Goal: Task Accomplishment & Management: Use online tool/utility

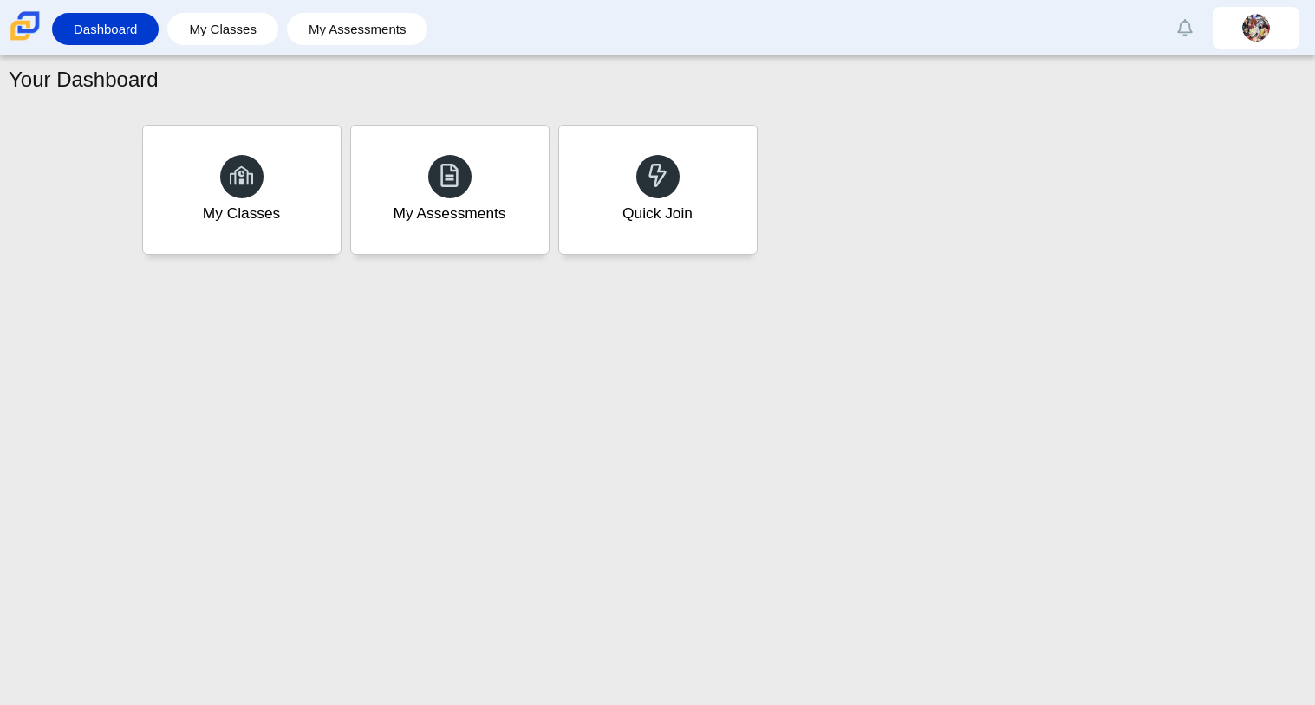
click at [556, 167] on div "My Classes My Assessments Quick Join" at bounding box center [658, 189] width 1040 height 139
click at [579, 136] on div "Quick Join" at bounding box center [657, 189] width 205 height 133
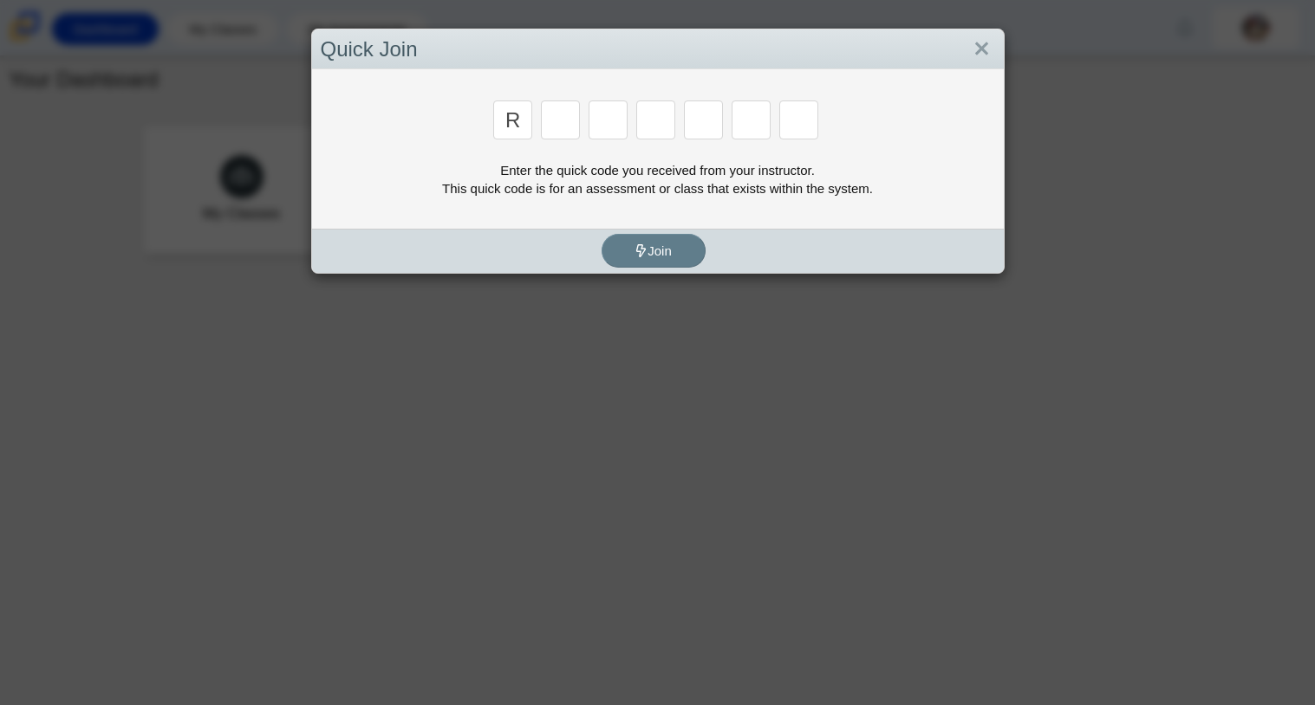
type input "r"
type input "c"
type input "g"
type input "2"
type input "9"
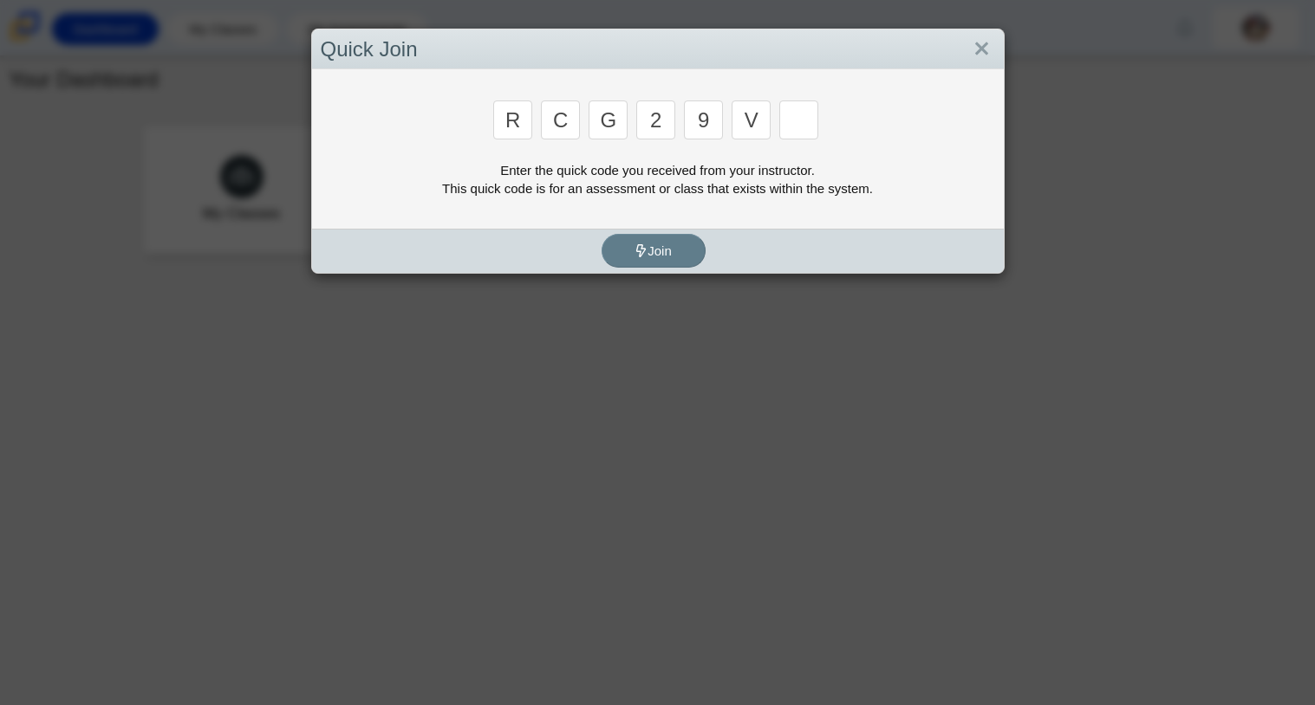
type input "v"
type input "u"
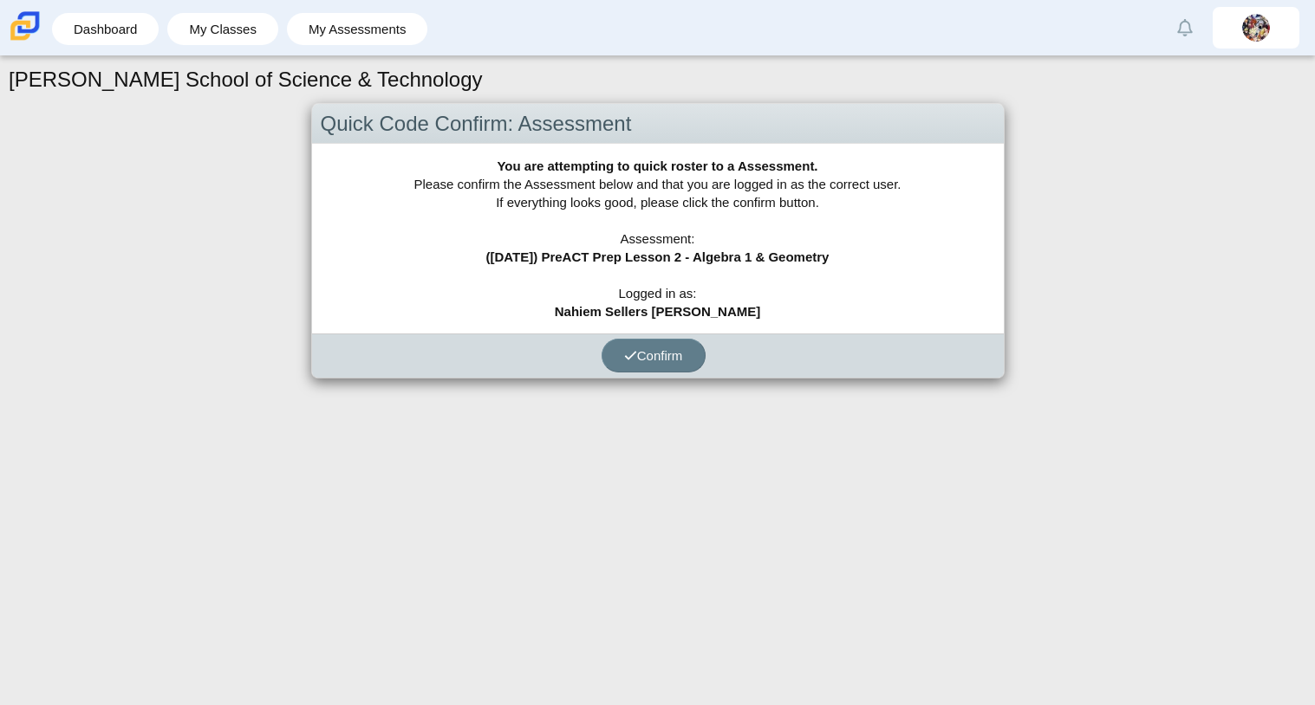
click at [640, 382] on div "Quick Code Confirm: Assessment You are attempting to quick roster to a Assessme…" at bounding box center [657, 254] width 1297 height 303
click at [649, 361] on span "Confirm" at bounding box center [653, 355] width 59 height 15
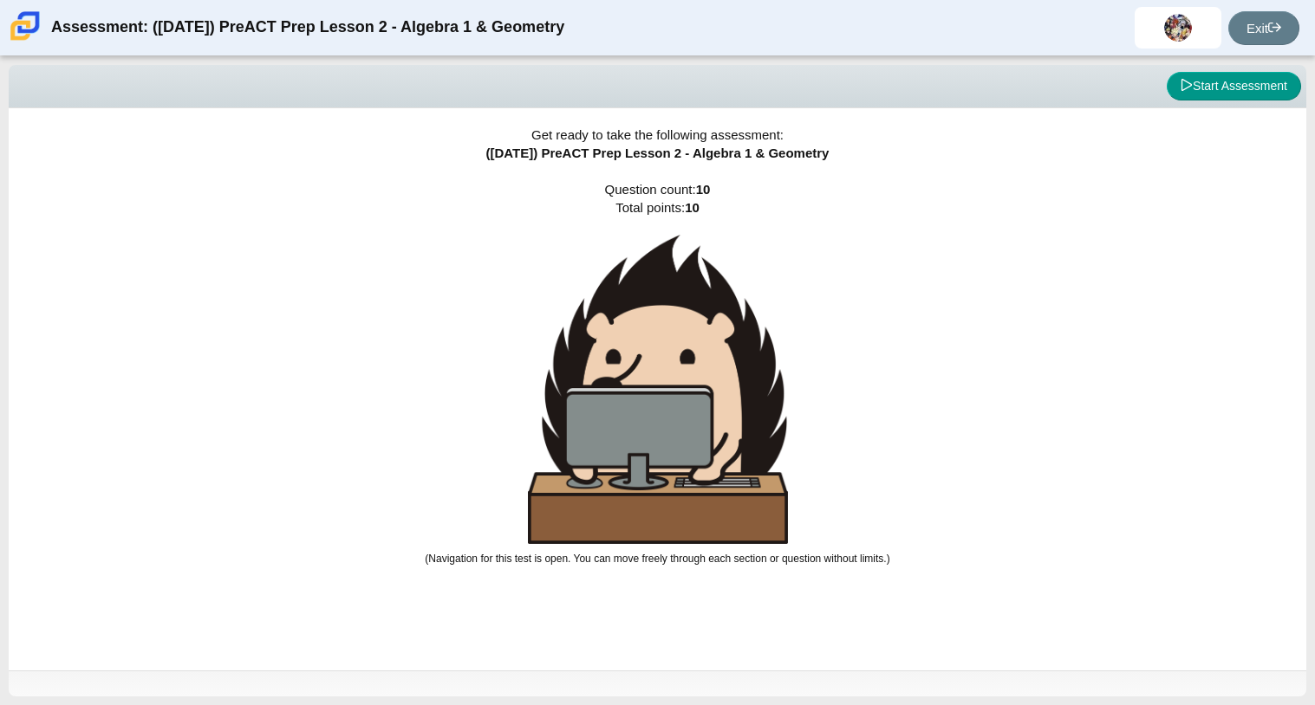
click at [733, 468] on img at bounding box center [658, 389] width 260 height 309
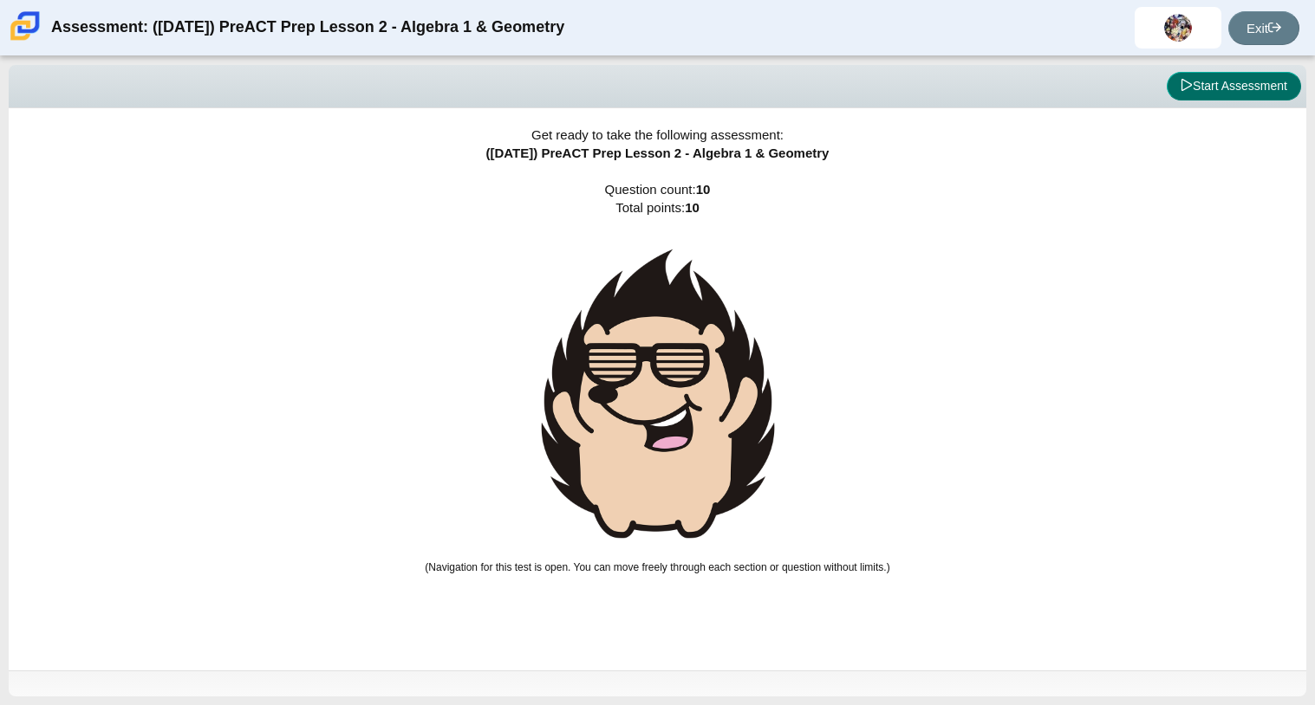
click at [1269, 88] on button "Start Assessment" at bounding box center [1234, 86] width 134 height 29
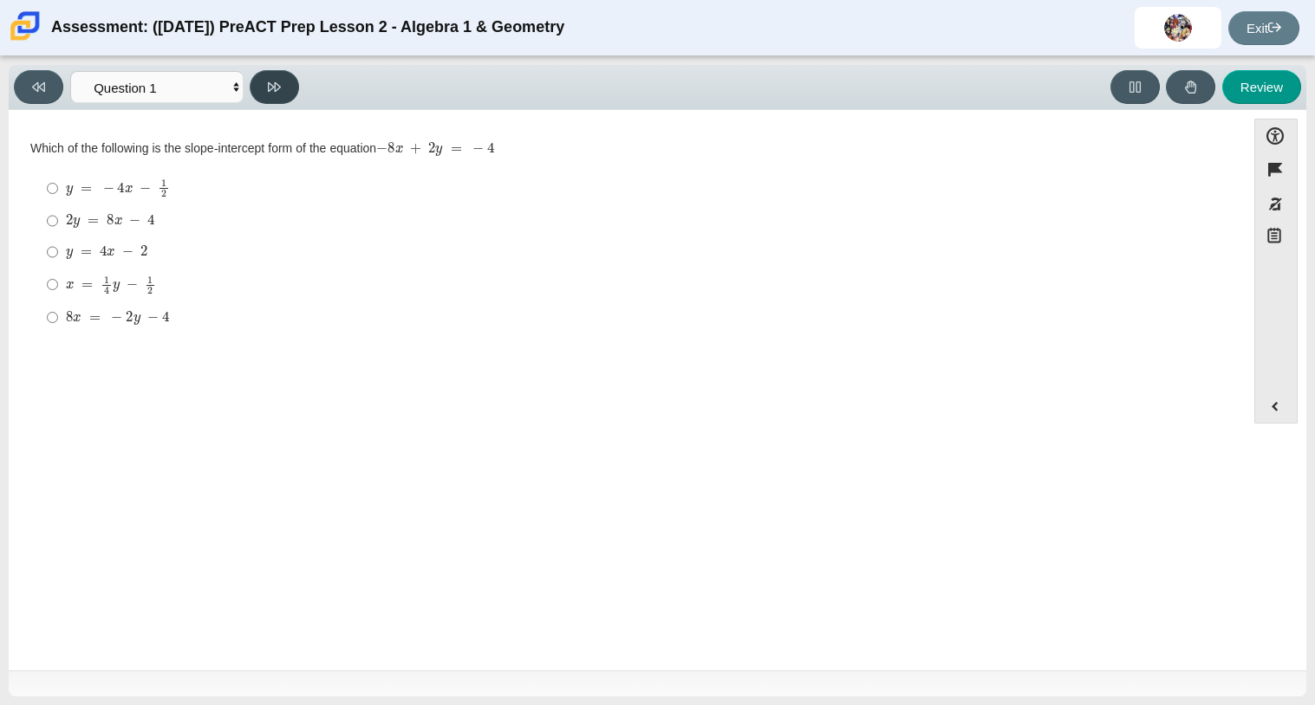
click at [283, 88] on button at bounding box center [274, 87] width 49 height 34
click at [262, 97] on button at bounding box center [274, 87] width 49 height 34
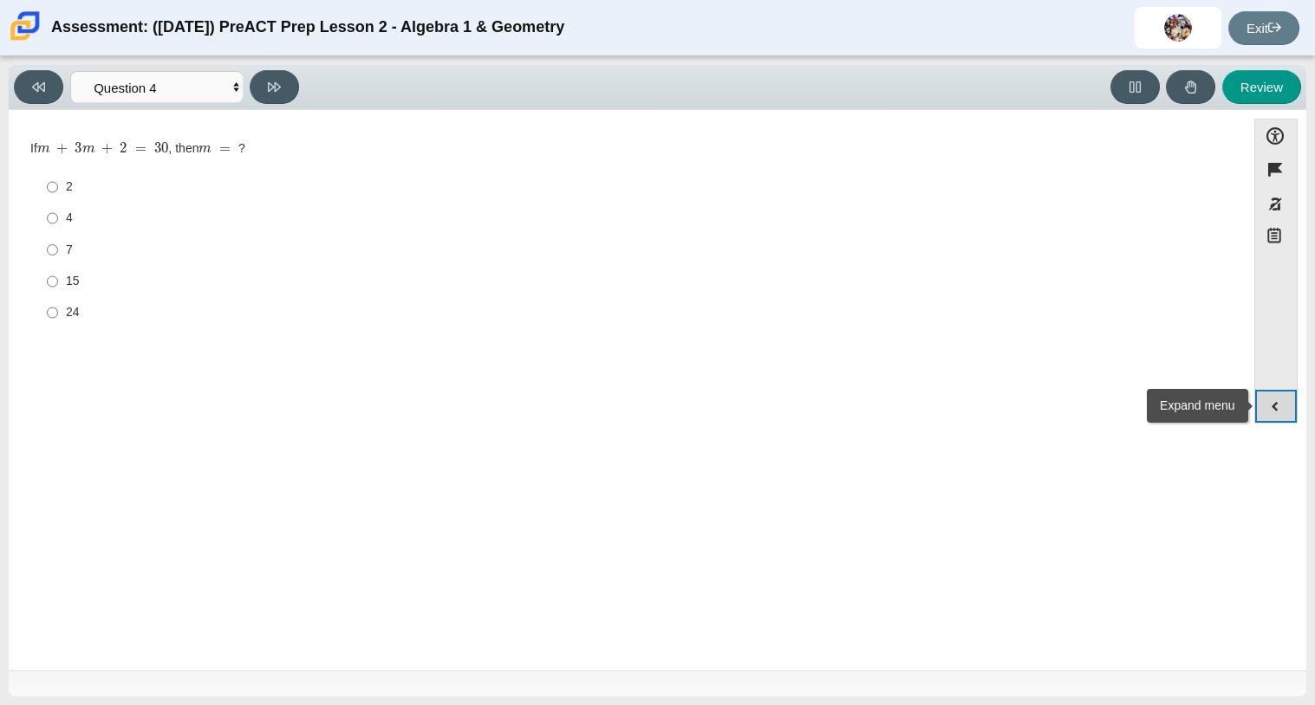
click at [1271, 413] on button "Expand menu" at bounding box center [1276, 406] width 42 height 33
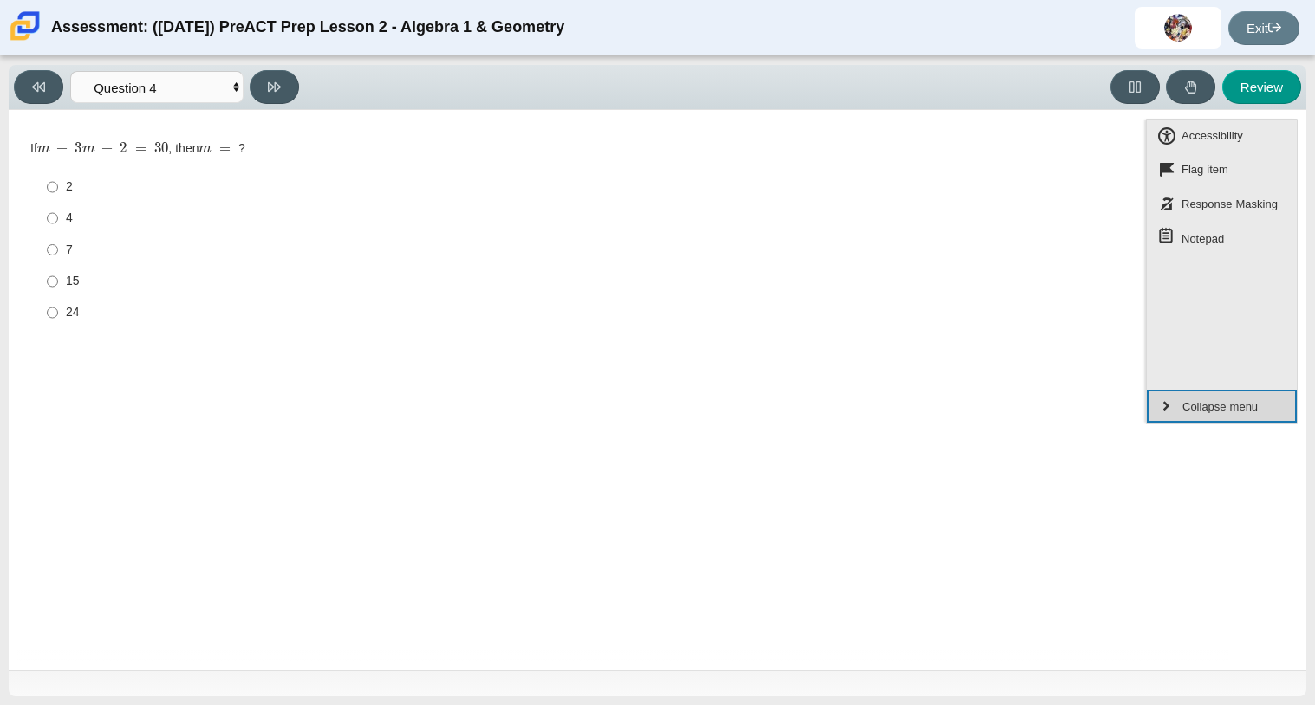
click at [1271, 408] on button "Collapse menu" at bounding box center [1222, 406] width 150 height 33
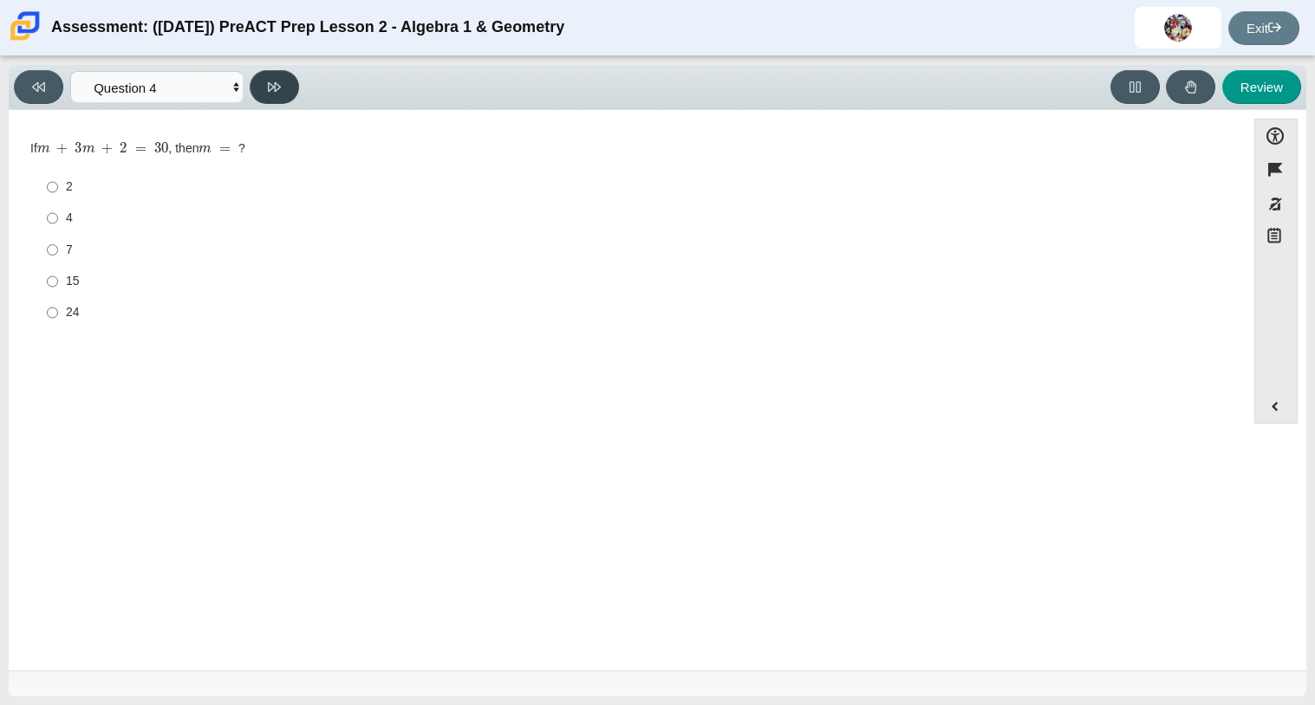
click at [276, 86] on icon at bounding box center [274, 87] width 13 height 13
click at [24, 80] on button at bounding box center [38, 87] width 49 height 34
select select "89427bb7-e313-4f00-988f-8b8255897029"
click at [102, 290] on label "15 15" at bounding box center [628, 281] width 1187 height 31
click at [58, 290] on input "15 15" at bounding box center [52, 281] width 11 height 31
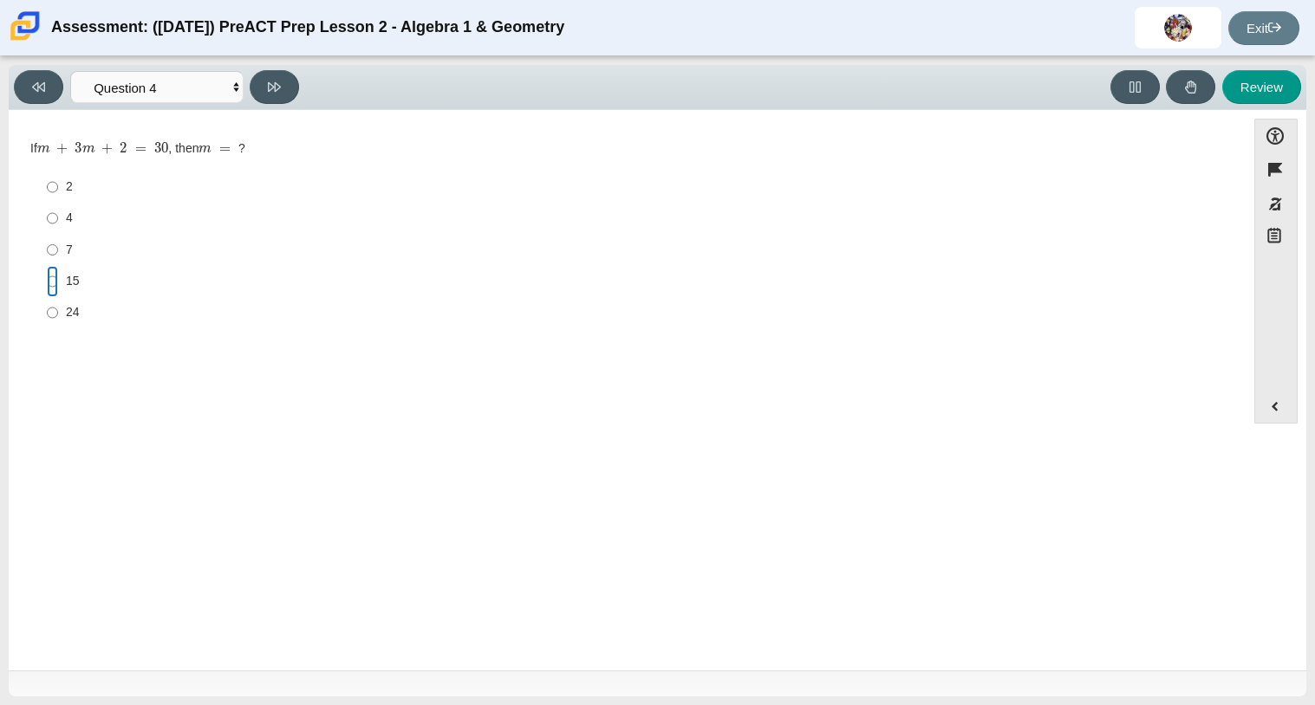
radio input "true"
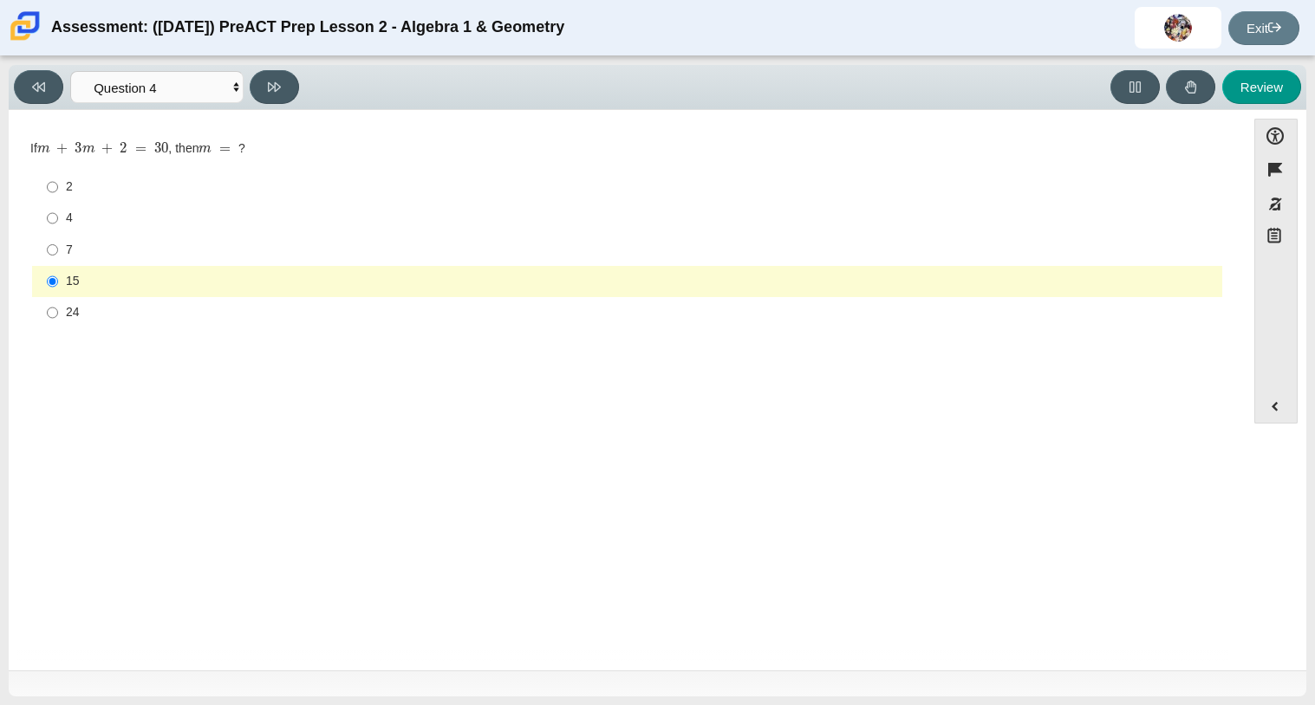
click at [105, 260] on label "7 7" at bounding box center [628, 249] width 1187 height 31
click at [58, 260] on input "7 7" at bounding box center [52, 249] width 11 height 31
radio input "true"
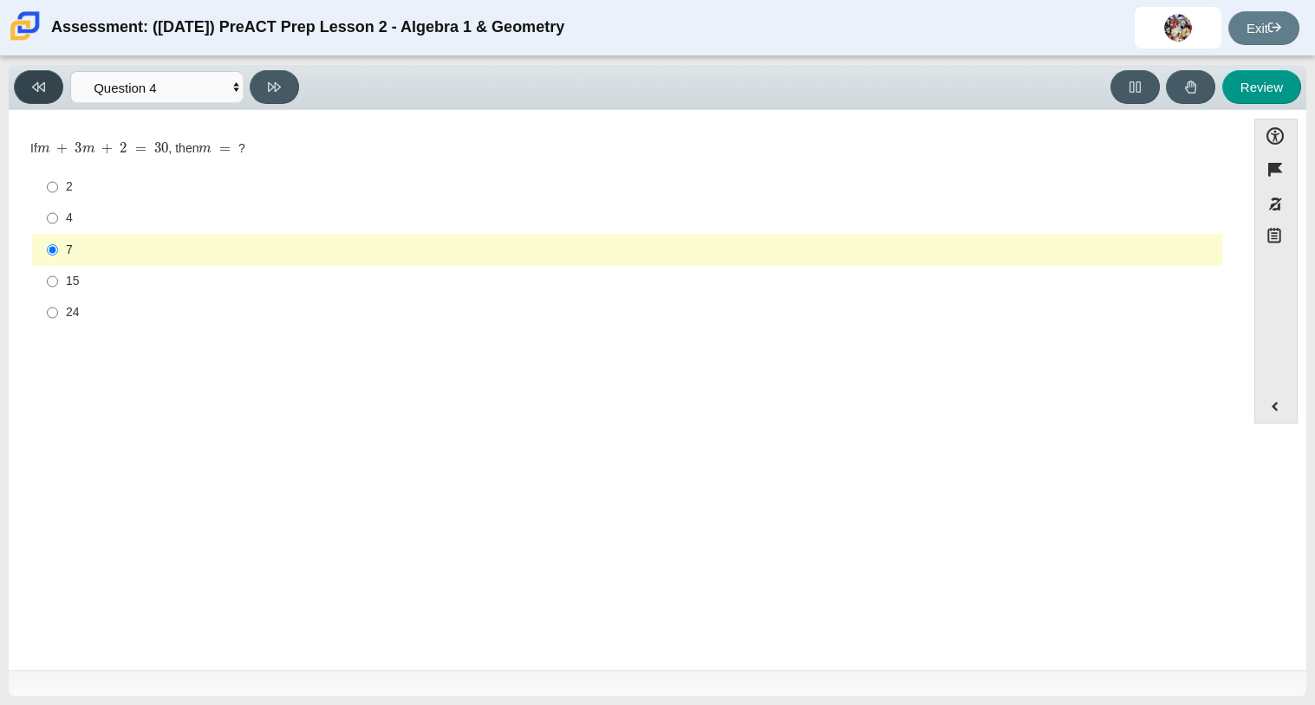
click at [55, 83] on button at bounding box center [38, 87] width 49 height 34
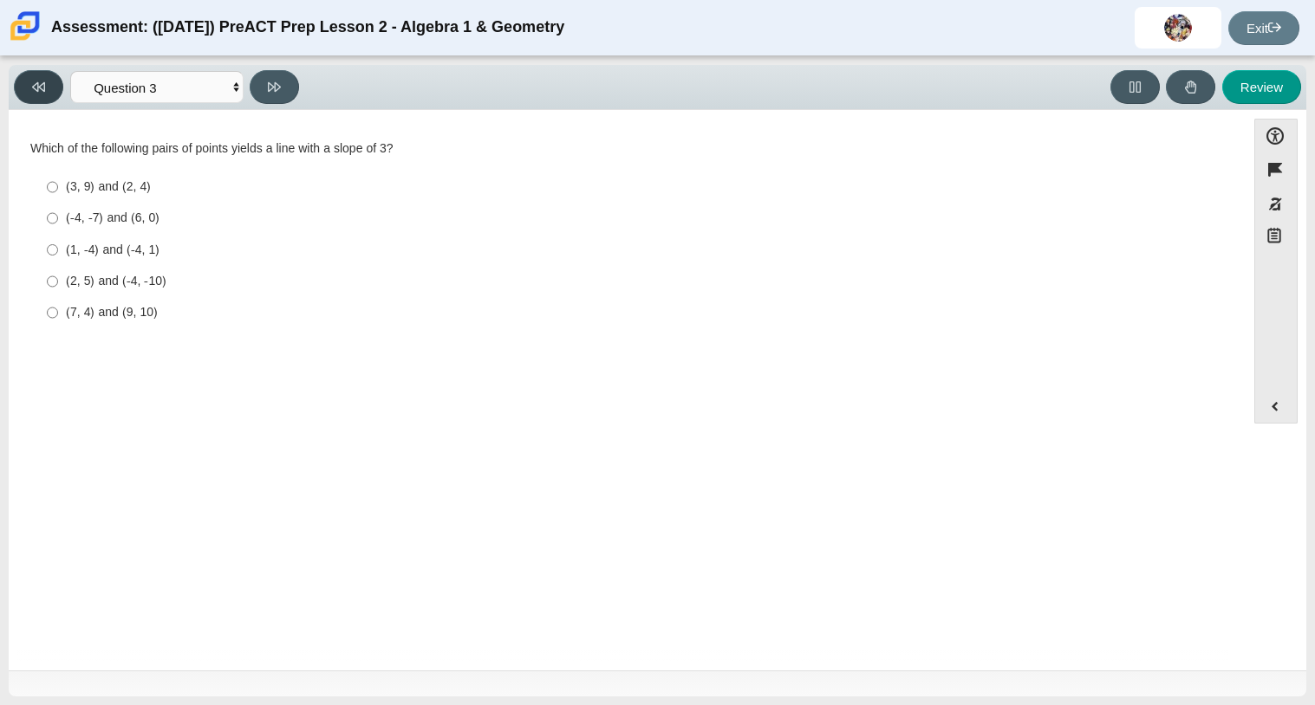
click at [55, 83] on button at bounding box center [38, 87] width 49 height 34
click at [290, 107] on div "Viewing Question 1 of 10 in Pacing Mode Questions Question 1 Question 2 Questio…" at bounding box center [657, 87] width 1297 height 45
click at [276, 75] on button at bounding box center [274, 87] width 49 height 34
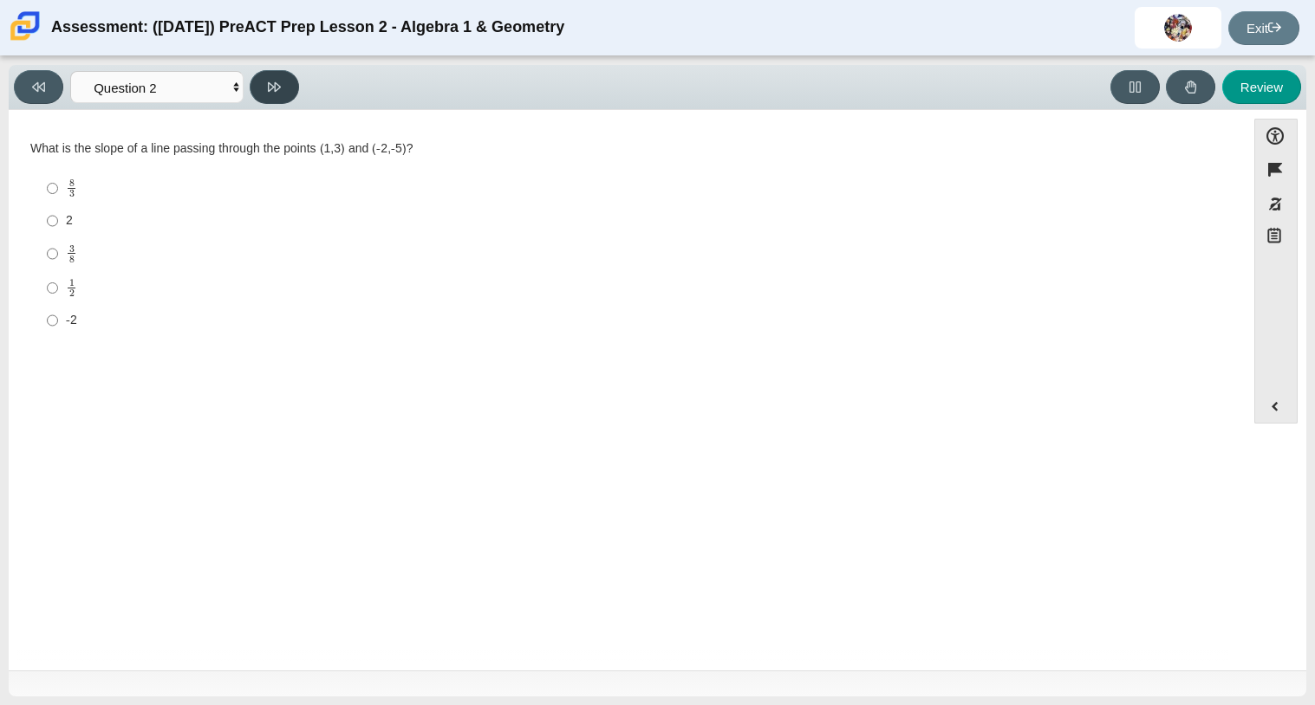
click at [276, 75] on button at bounding box center [274, 87] width 49 height 34
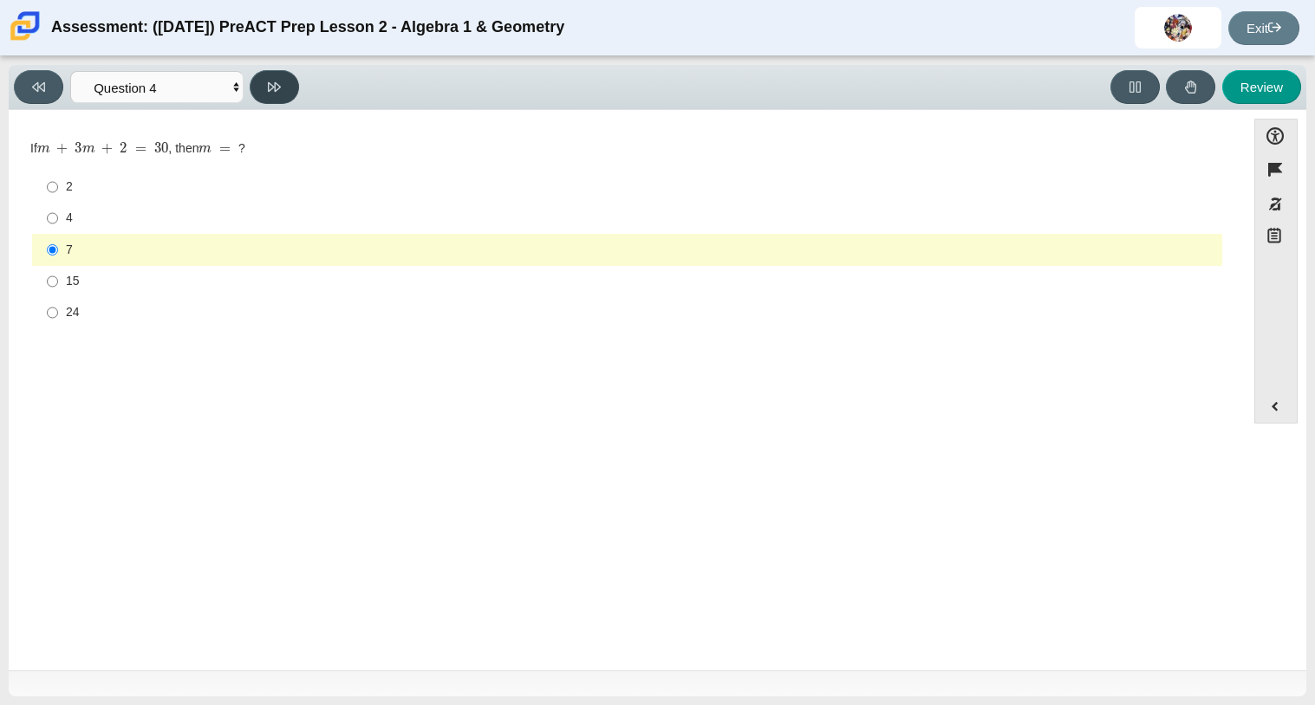
click at [276, 75] on button at bounding box center [274, 87] width 49 height 34
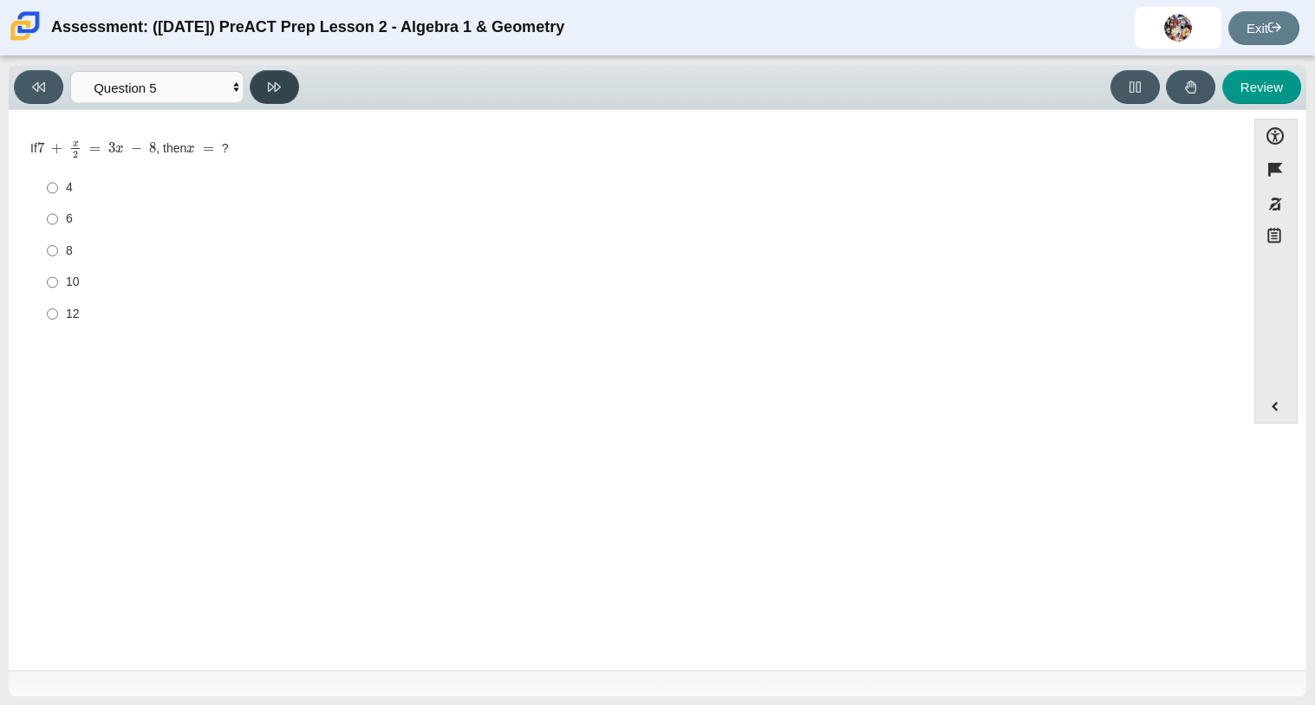
click at [276, 75] on button at bounding box center [274, 87] width 49 height 34
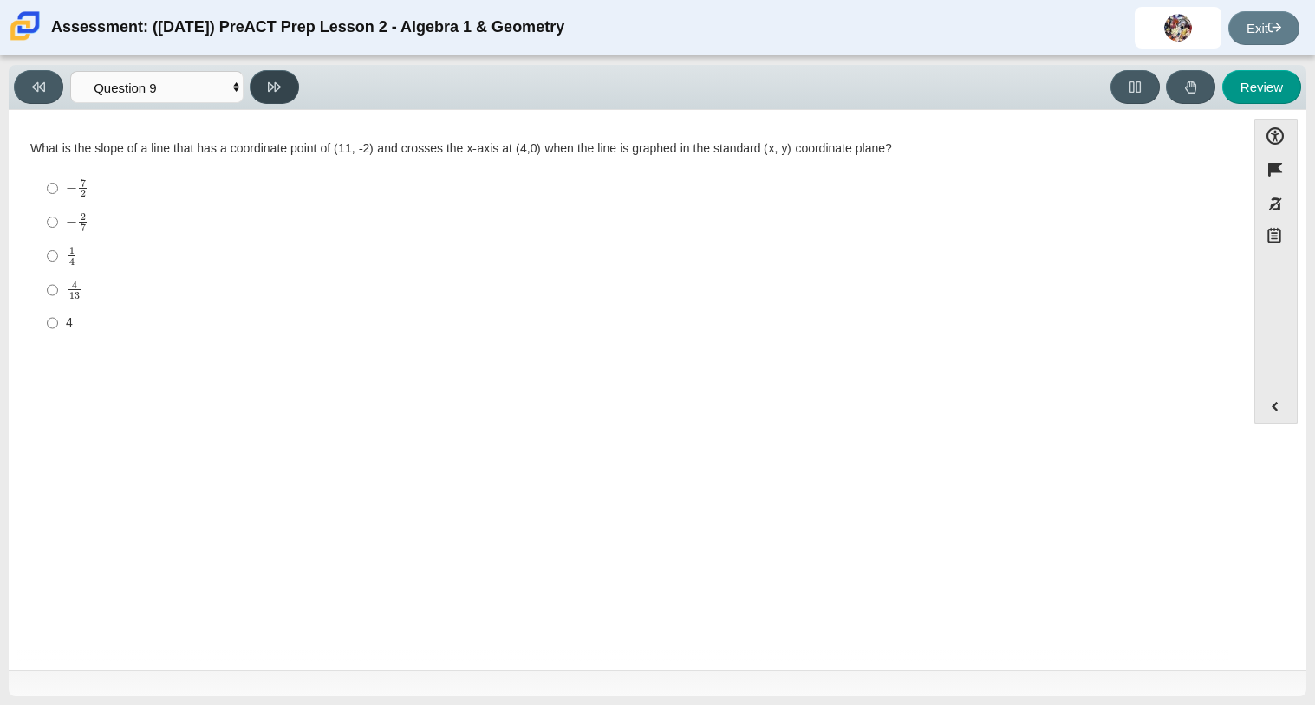
click at [276, 75] on button at bounding box center [274, 87] width 49 height 34
select select "96b71634-eacb-4f7e-8aef-411727d9bcba"
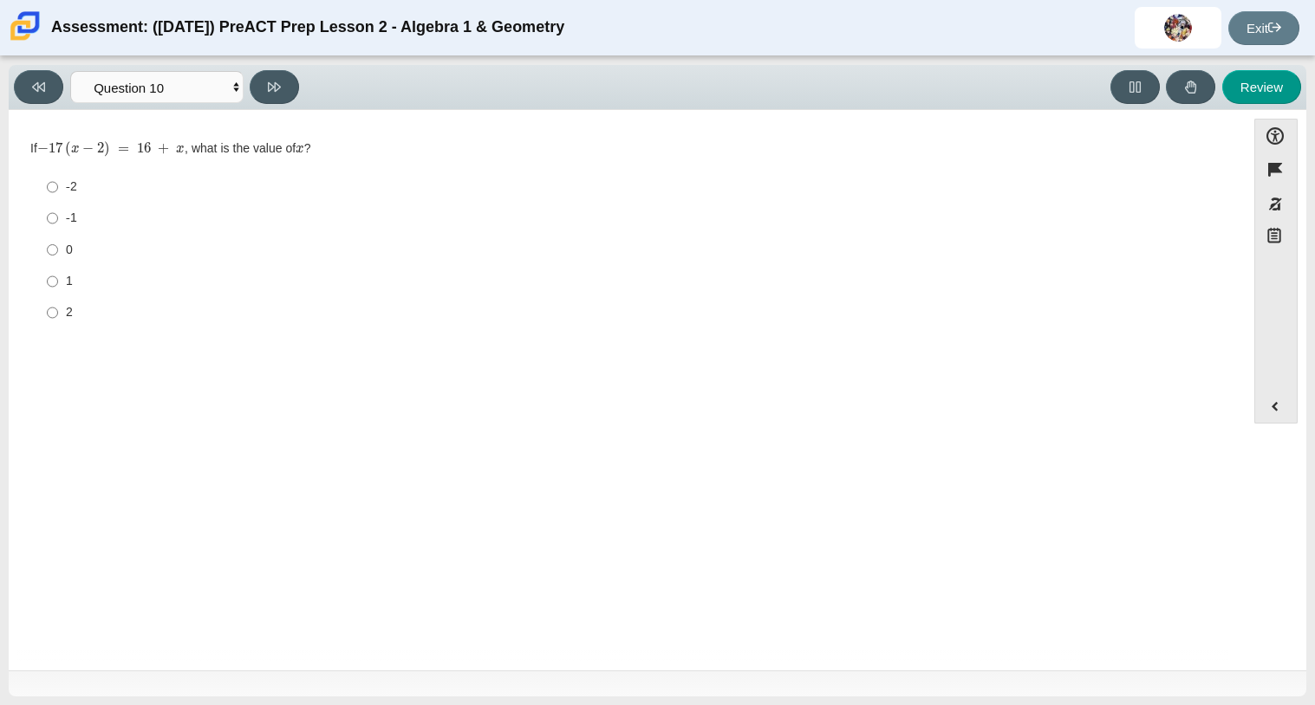
click at [268, 61] on div "Viewing Question 10 of 10 in Pacing Mode Questions Question 1 Question 2 Questi…" at bounding box center [657, 380] width 1315 height 649
click at [110, 283] on div "1" at bounding box center [640, 281] width 1149 height 17
click at [58, 283] on input "1 1" at bounding box center [52, 281] width 11 height 31
radio input "true"
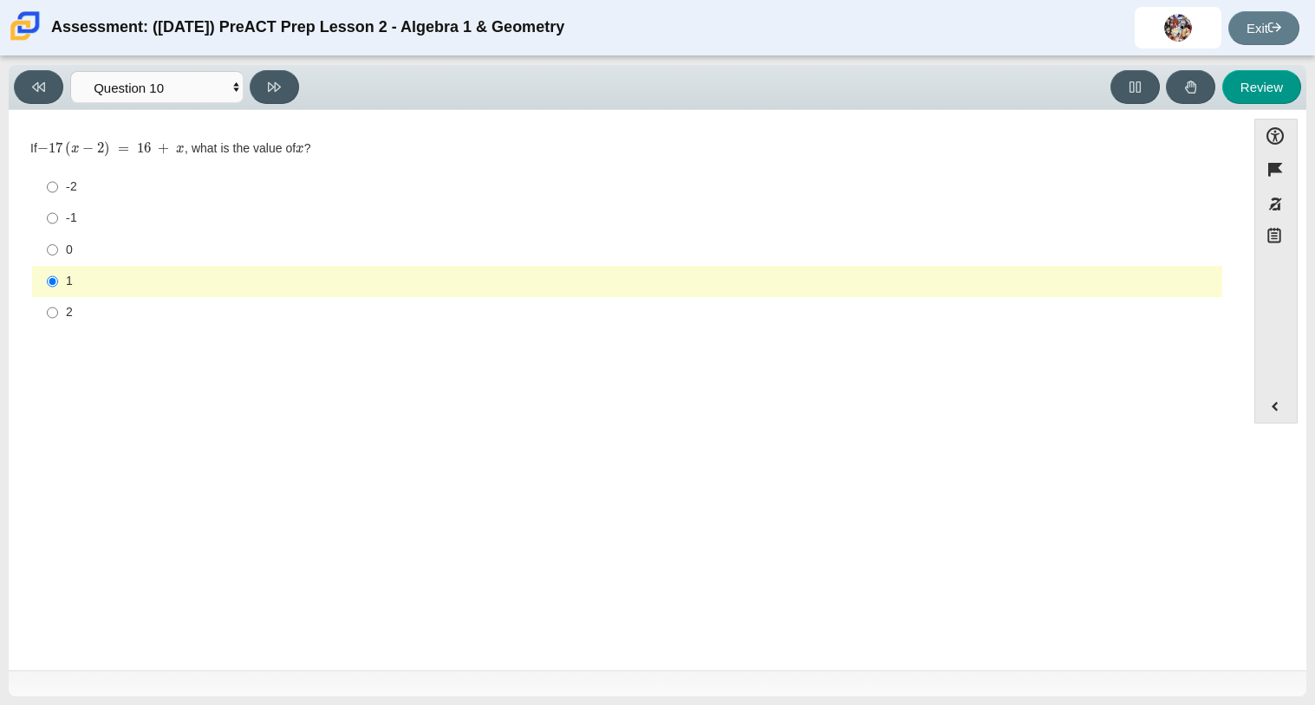
click at [79, 171] on ul "-2 -2 -1 -1 0 0 1 1 2 2" at bounding box center [627, 250] width 1192 height 159
click at [1278, 78] on button "Review" at bounding box center [1261, 87] width 79 height 34
select select "review"
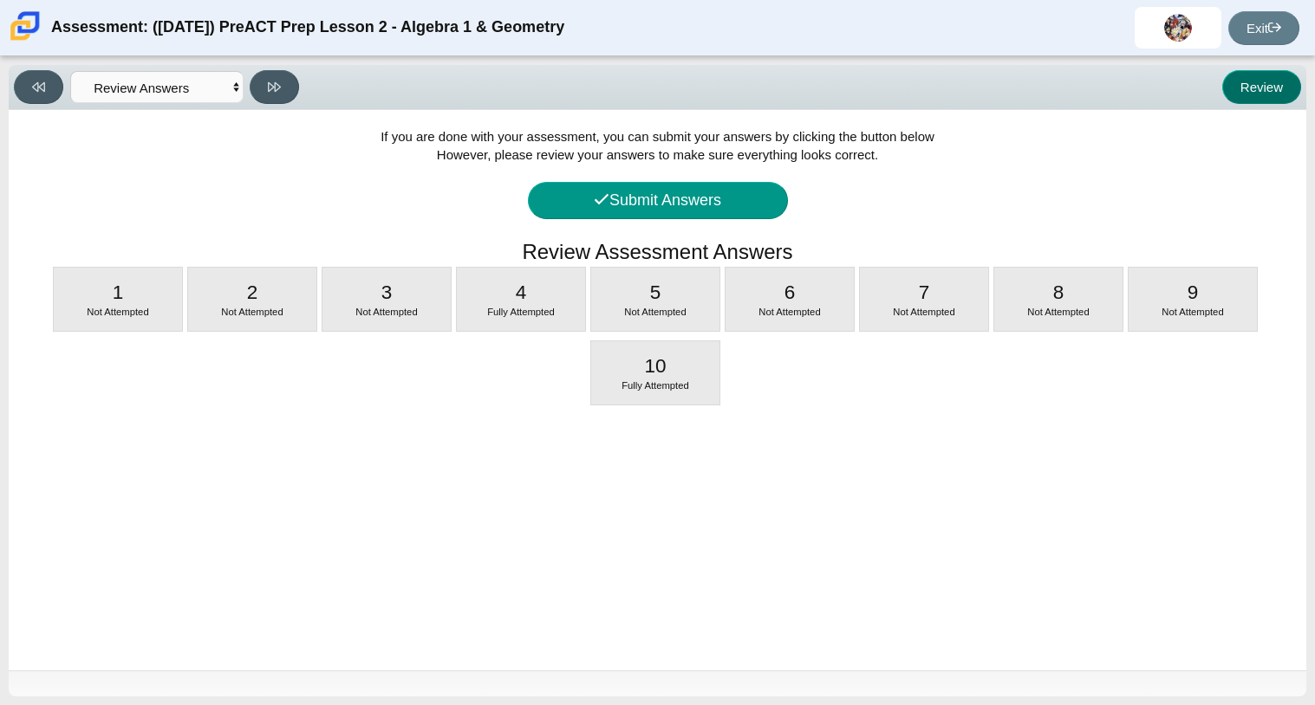
click at [1222, 70] on button "Review" at bounding box center [1261, 87] width 79 height 34
click at [211, 89] on select "Questions Question 1 Question 2 Question 3 Question 4 Question 5 Question 6 Que…" at bounding box center [156, 87] width 173 height 32
click at [70, 71] on select "Questions Question 1 Question 2 Question 3 Question 4 Question 5 Question 6 Que…" at bounding box center [156, 87] width 173 height 32
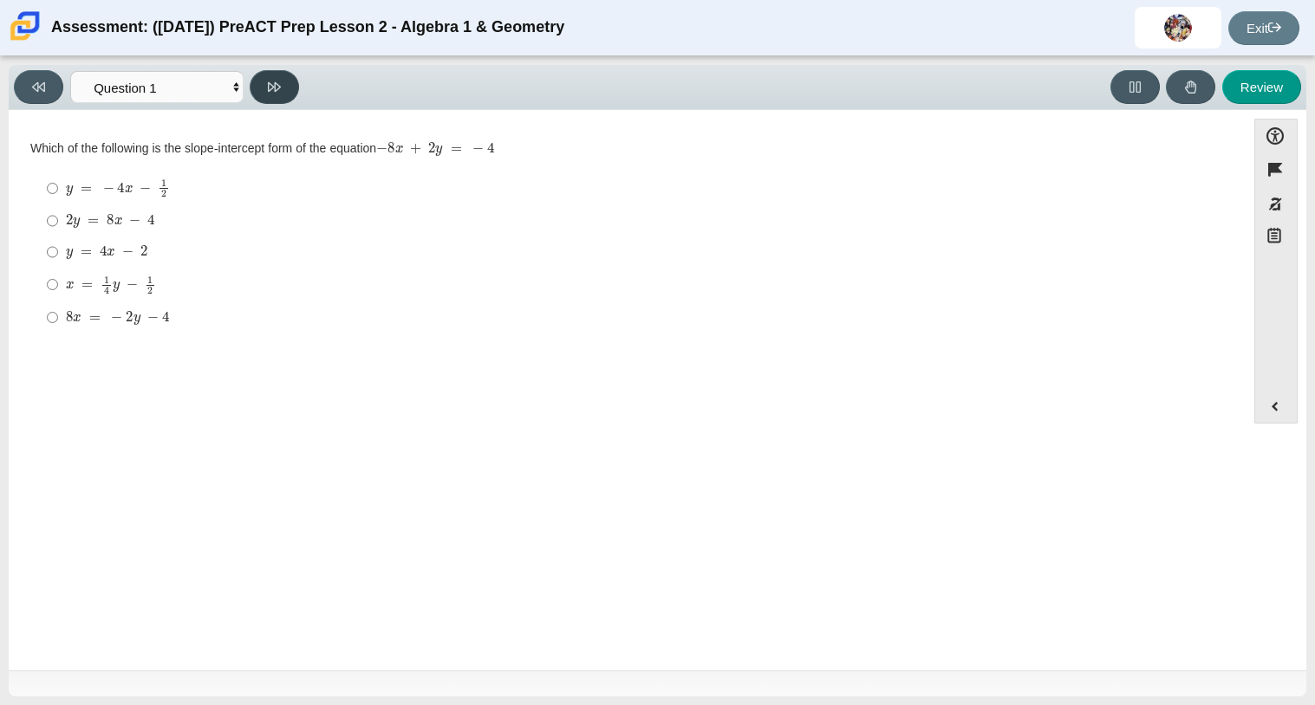
click at [296, 93] on button at bounding box center [274, 87] width 49 height 34
click at [296, 94] on button at bounding box center [274, 87] width 49 height 34
select select "97f4f5fa-a52e-4fed-af51-565bfcdf47cb"
click at [296, 94] on button at bounding box center [274, 87] width 49 height 34
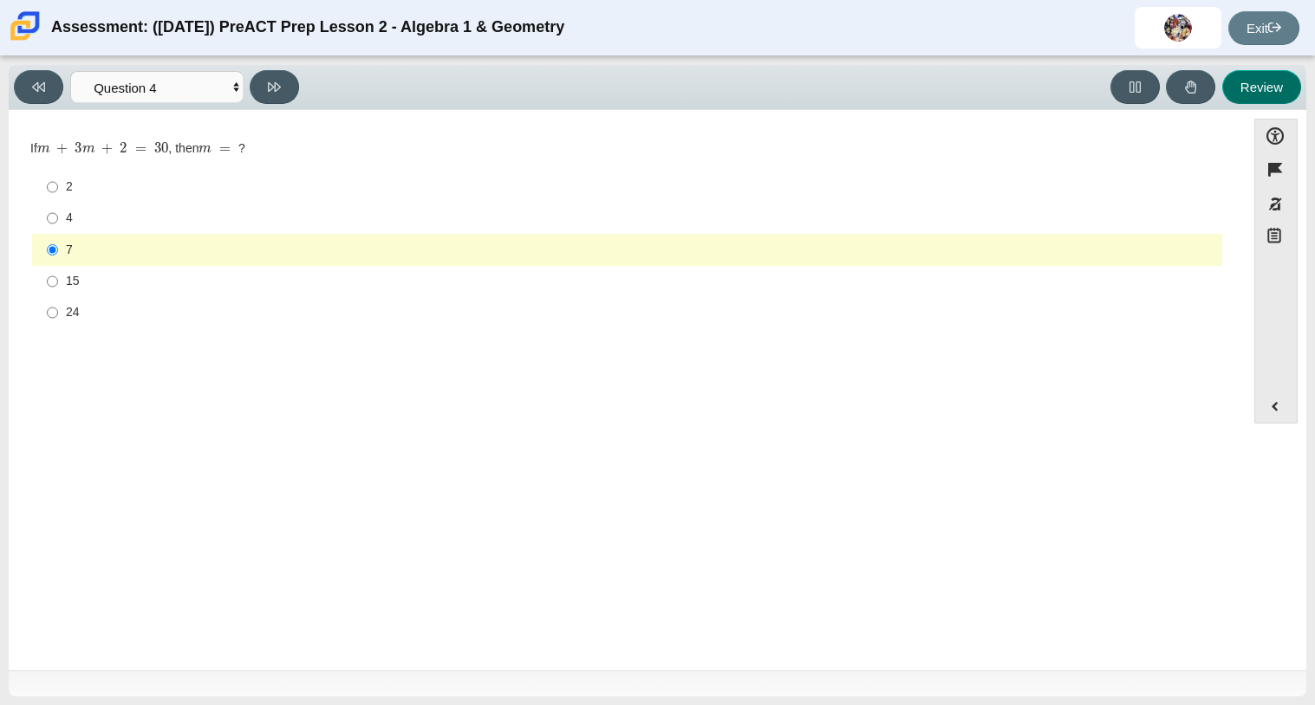
click at [1226, 75] on button "Review" at bounding box center [1261, 87] width 79 height 34
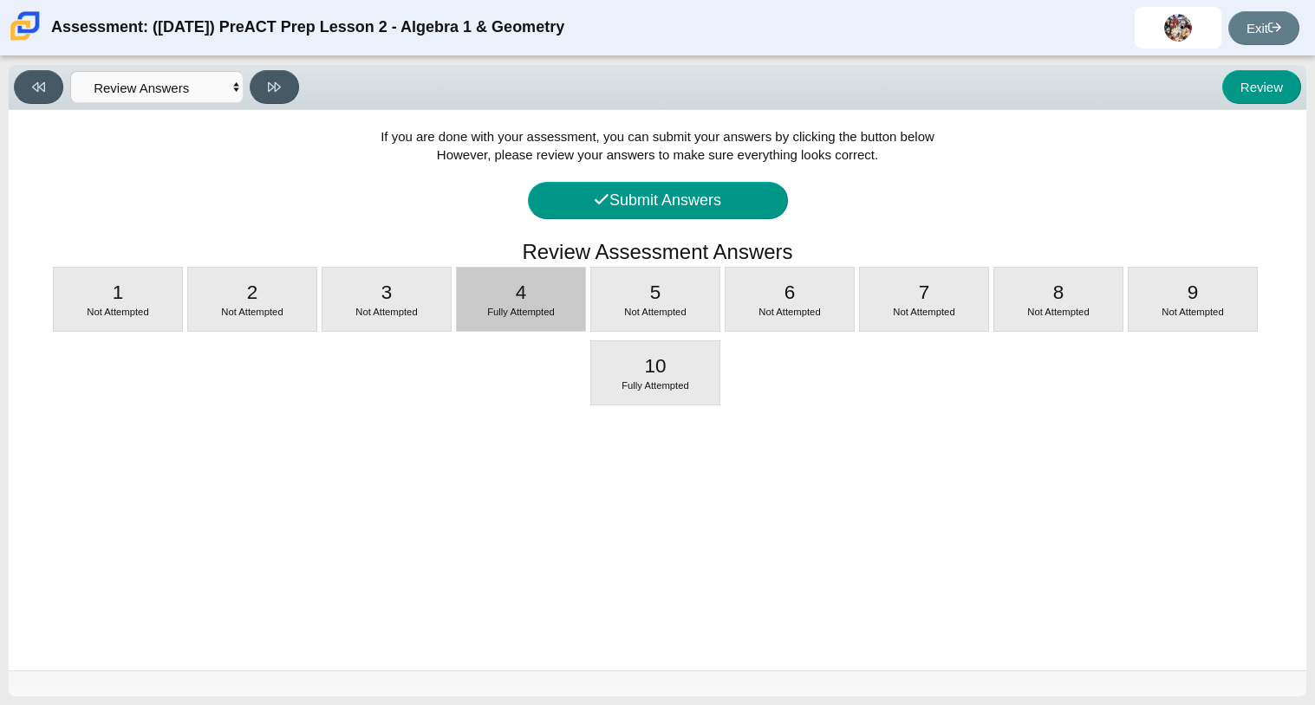
click at [521, 288] on span "4" at bounding box center [521, 293] width 11 height 22
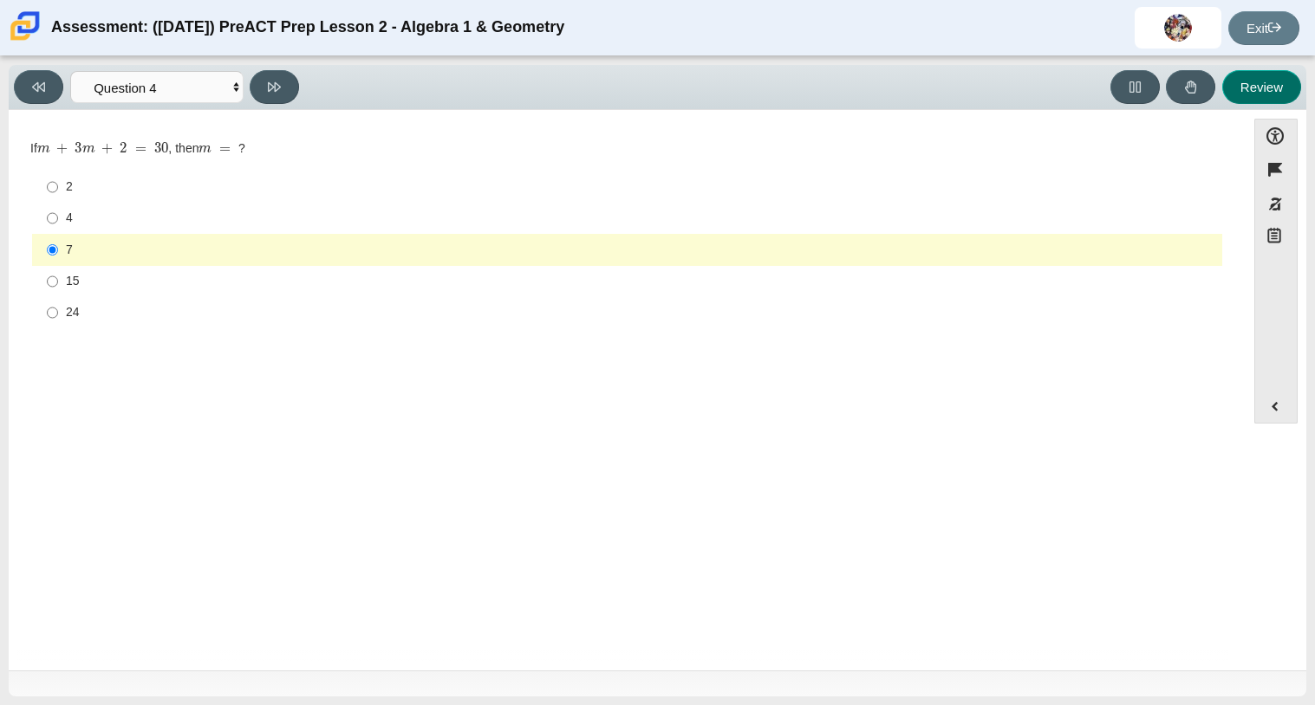
click at [1271, 97] on button "Review" at bounding box center [1261, 87] width 79 height 34
select select "review"
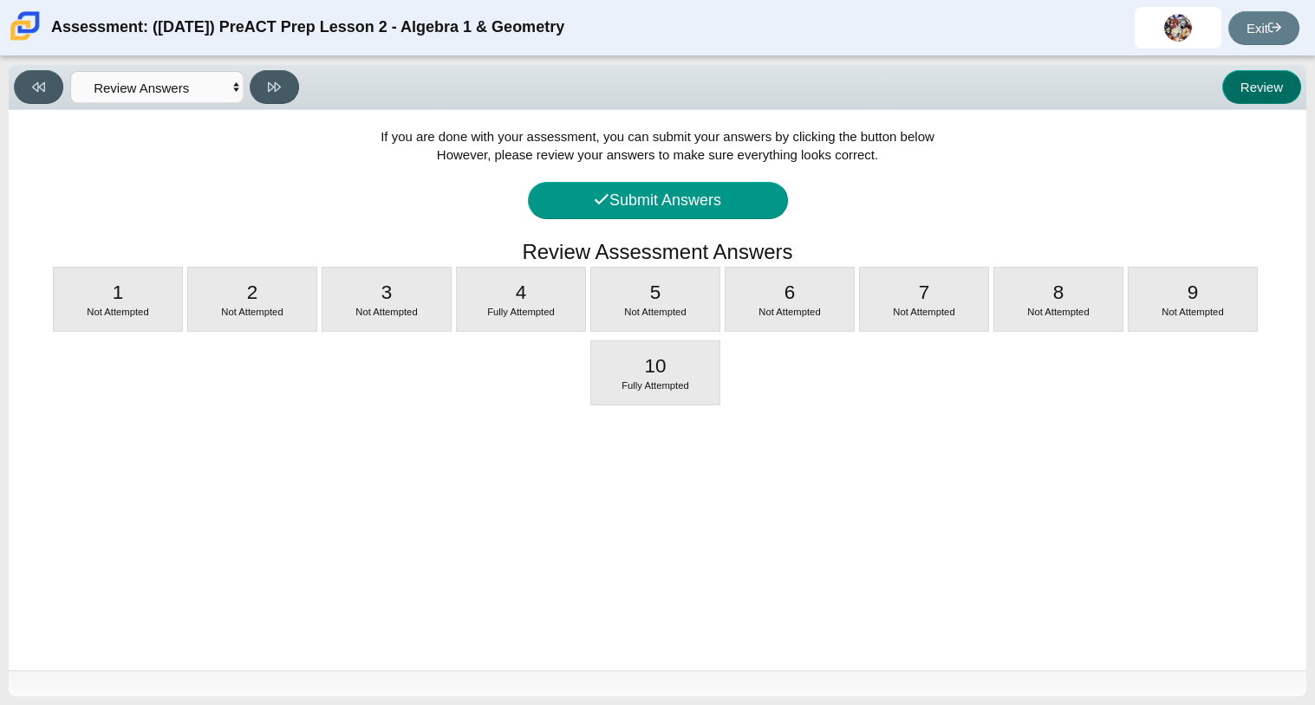
click at [1222, 70] on button "Review" at bounding box center [1261, 87] width 79 height 34
